Goal: Task Accomplishment & Management: Use online tool/utility

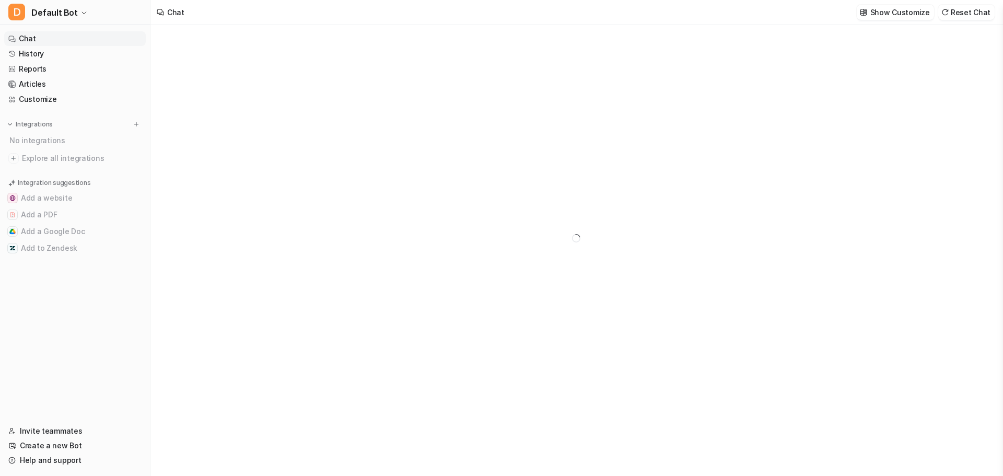
type textarea "**********"
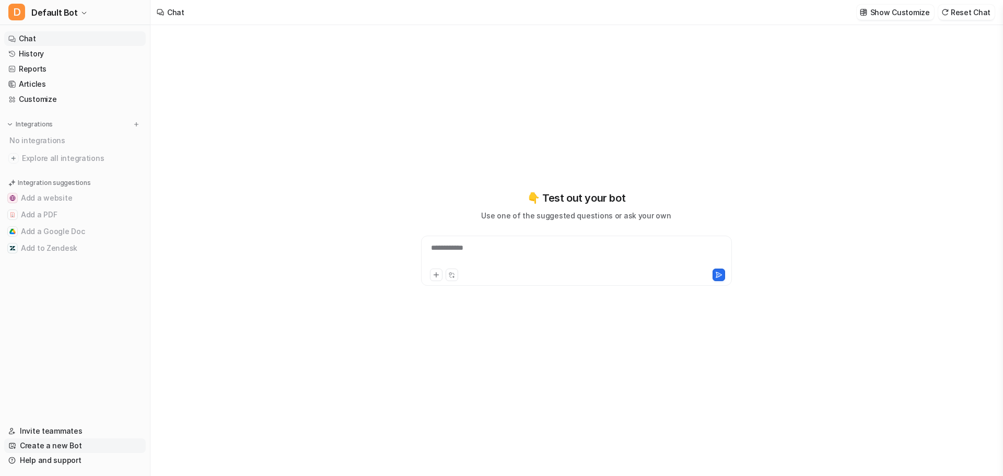
click at [46, 447] on link "Create a new Bot" at bounding box center [75, 445] width 142 height 15
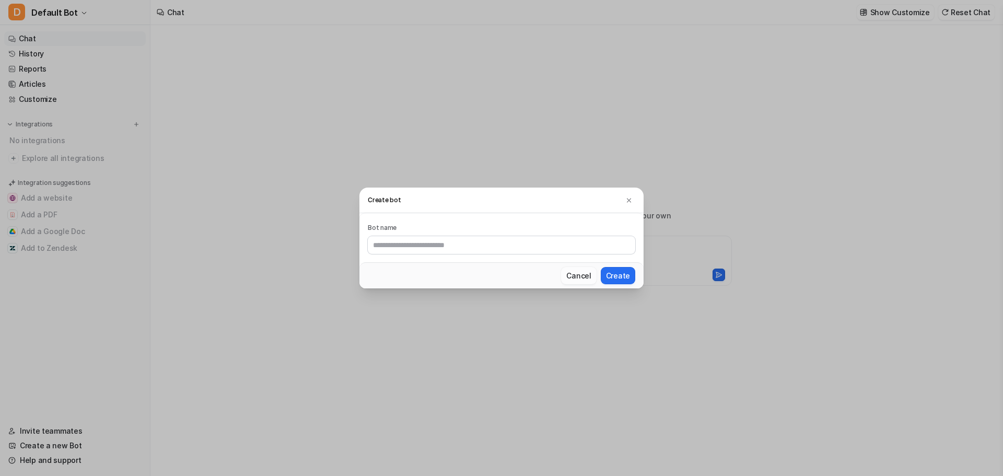
click at [582, 277] on button "Cancel" at bounding box center [578, 275] width 35 height 17
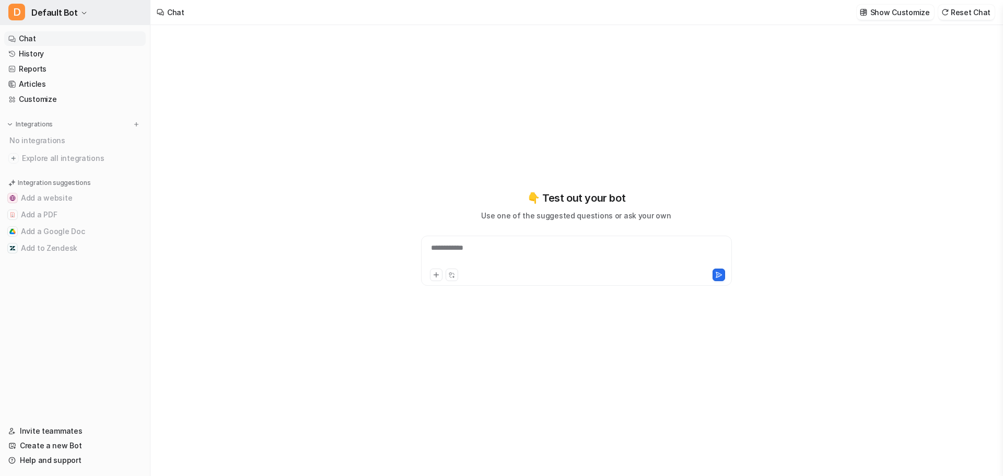
click at [62, 12] on span "Default Bot" at bounding box center [54, 12] width 46 height 15
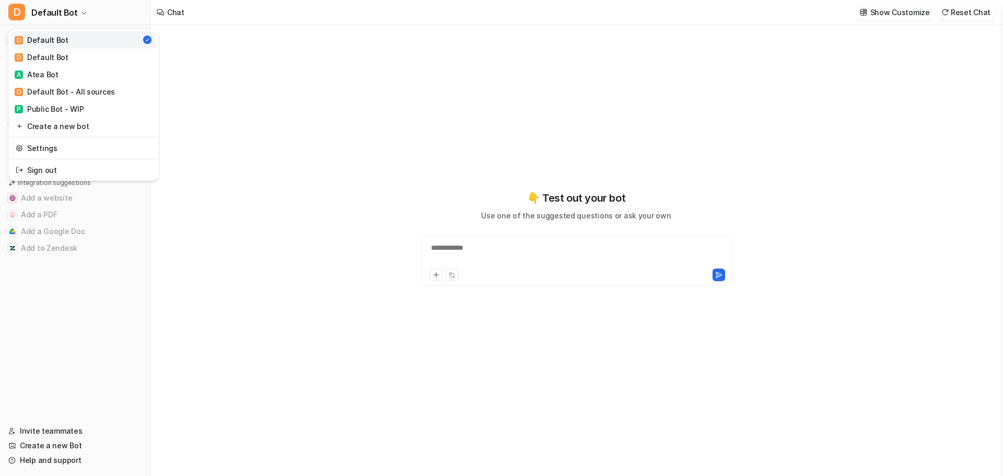
click at [77, 297] on div "D Default Bot D Default Bot D Default Bot A Atea Bot D Default Bot - All source…" at bounding box center [75, 238] width 150 height 476
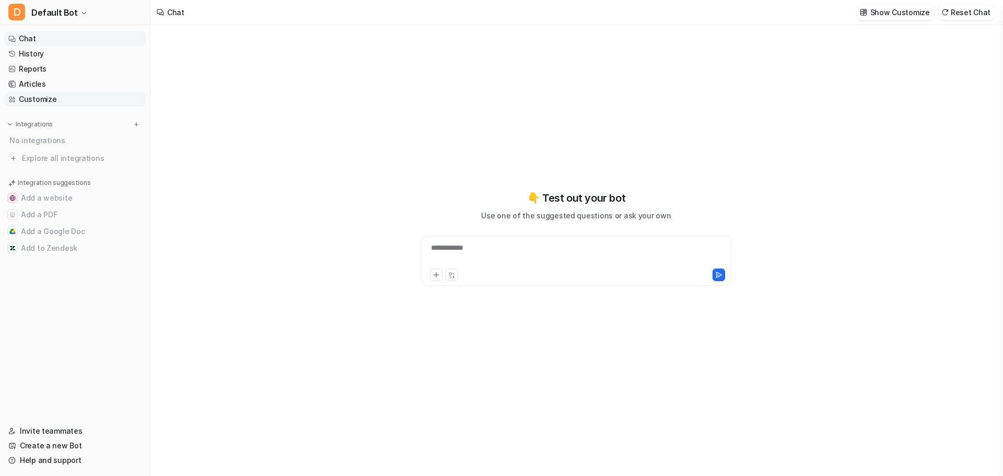
click at [36, 95] on link "Customize" at bounding box center [75, 99] width 142 height 15
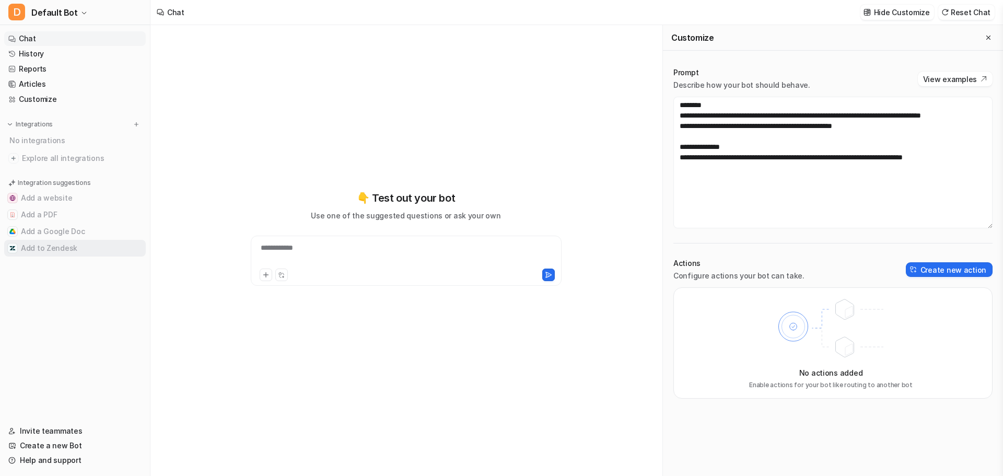
click at [53, 250] on button "Add to Zendesk" at bounding box center [75, 248] width 142 height 17
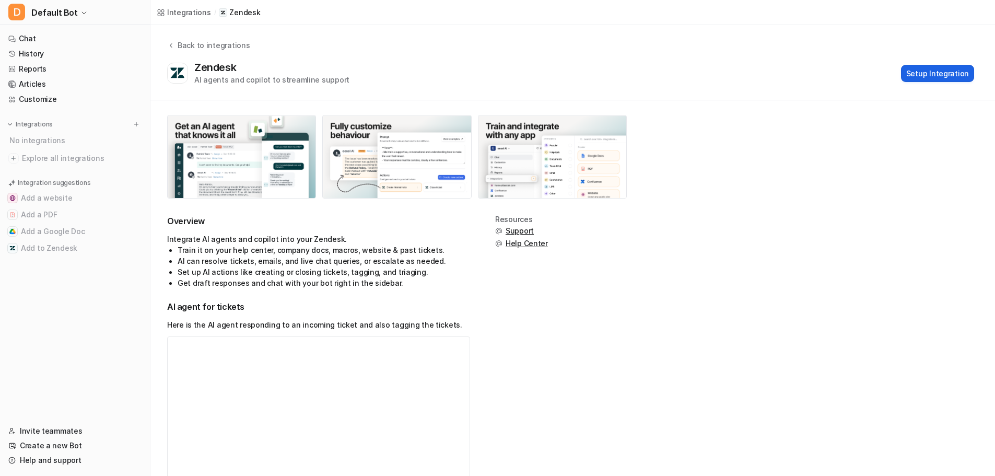
click at [954, 75] on button "Setup Integration" at bounding box center [937, 73] width 73 height 17
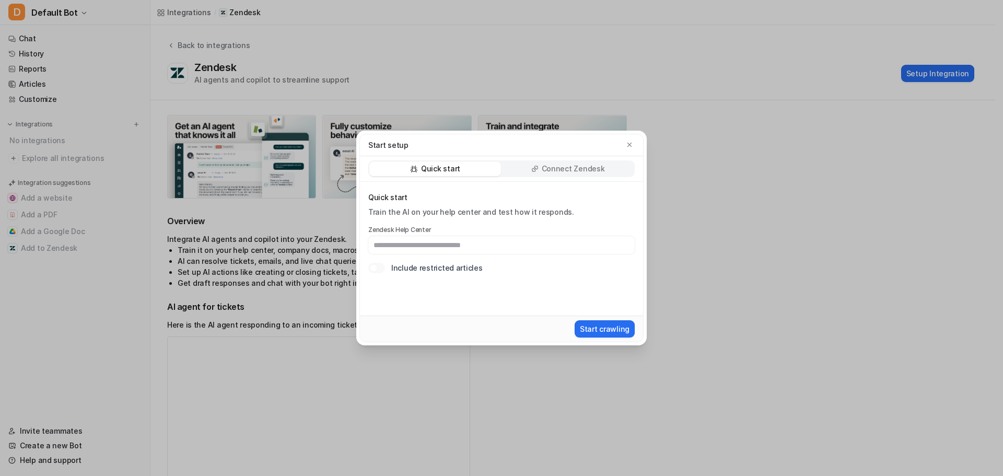
click at [622, 167] on div "Connect Zendesk" at bounding box center [568, 168] width 132 height 15
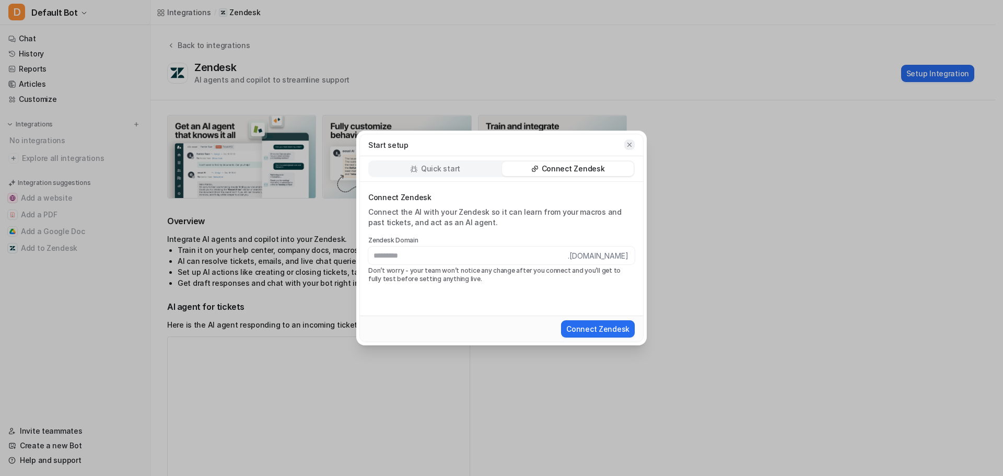
click at [630, 142] on icon "button" at bounding box center [629, 144] width 7 height 7
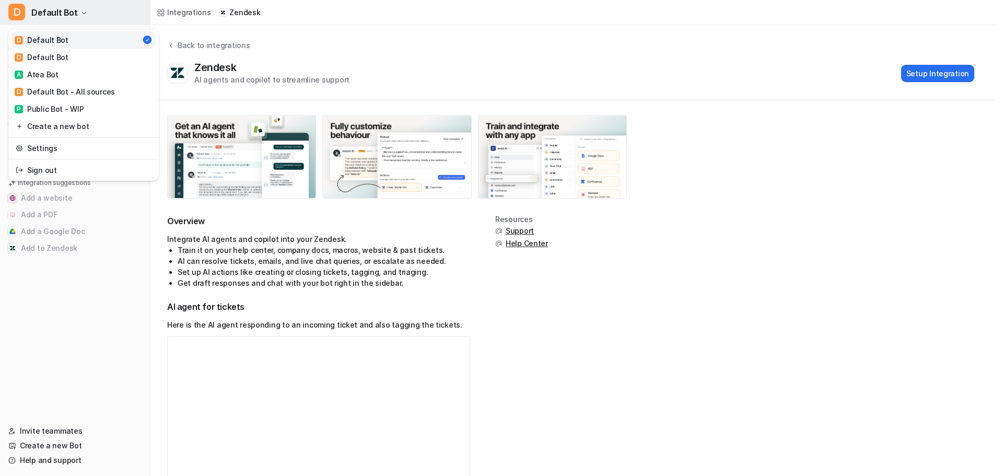
click at [42, 15] on span "Default Bot" at bounding box center [54, 12] width 46 height 15
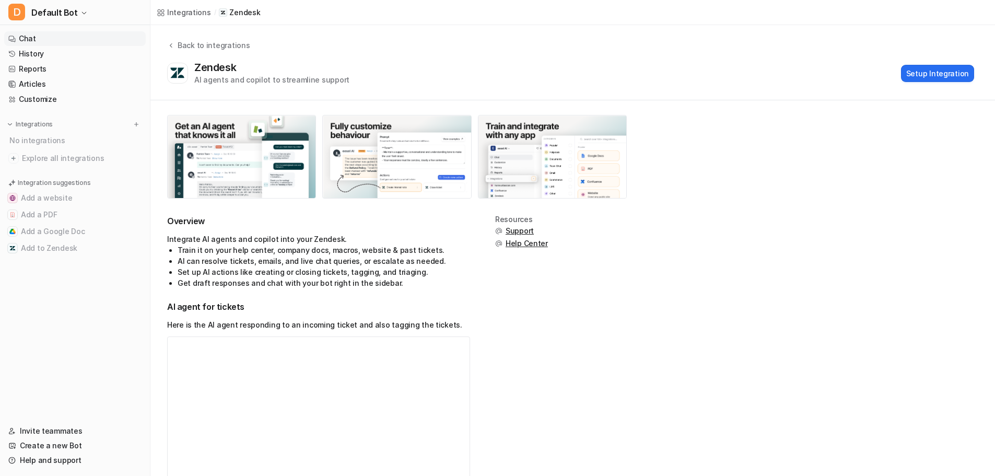
click at [75, 39] on link "Chat" at bounding box center [75, 38] width 142 height 15
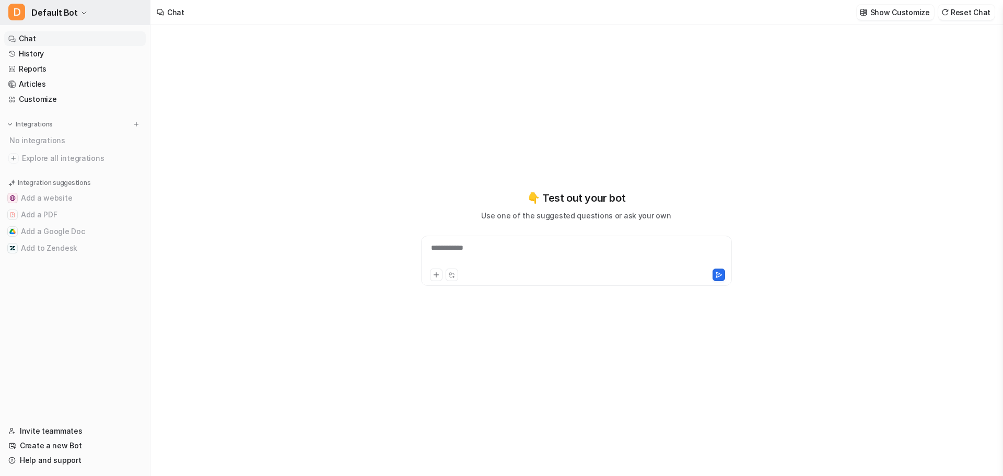
click at [44, 20] on button "D Default Bot" at bounding box center [75, 12] width 150 height 25
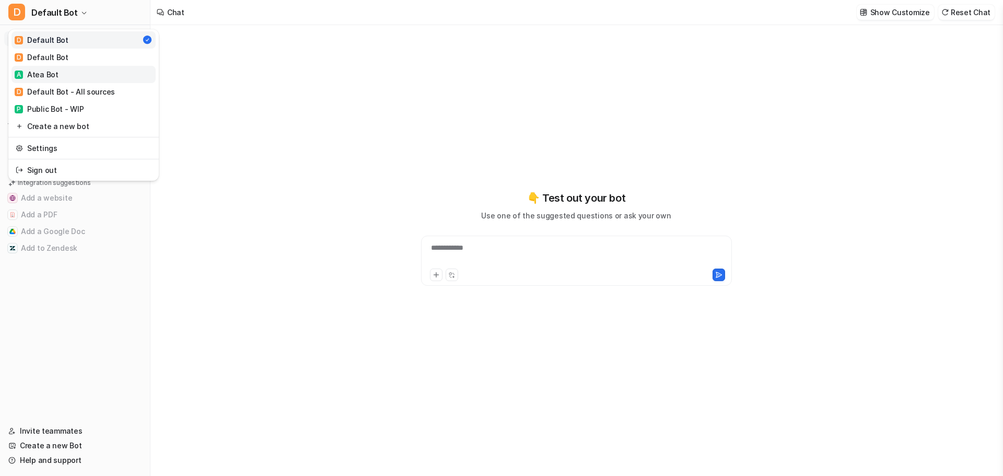
click at [58, 75] on link "A Atea Bot" at bounding box center [83, 74] width 144 height 17
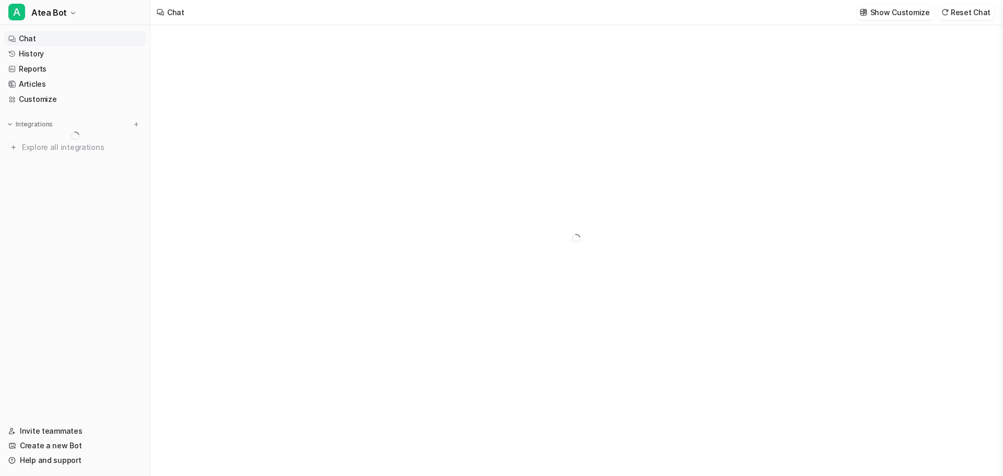
type textarea "**********"
